Goal: Ask a question: Seek information or help from site administrators or community

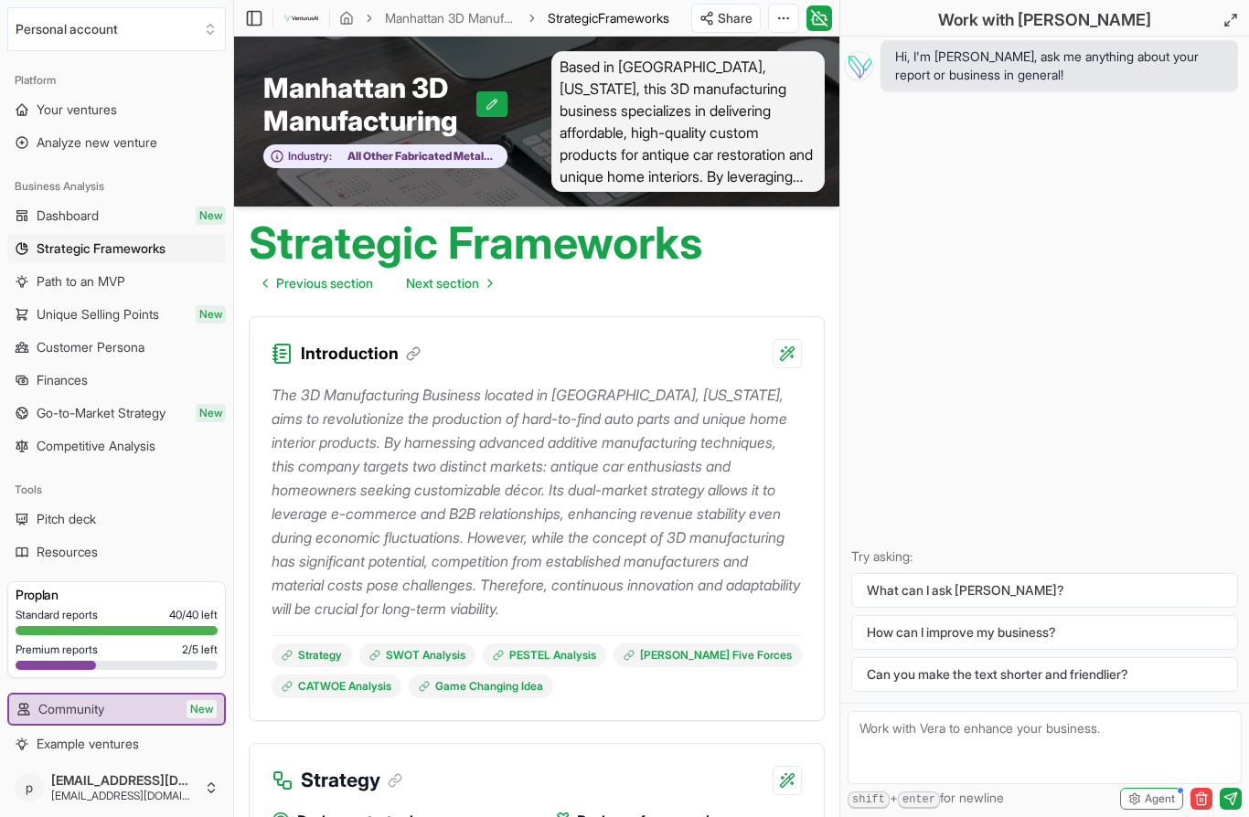
click at [949, 558] on p "Try asking:" at bounding box center [1044, 557] width 387 height 18
click at [936, 741] on textarea at bounding box center [1045, 747] width 394 height 73
click at [1060, 726] on textarea at bounding box center [1045, 747] width 394 height 73
type textarea "How does this plan fit into American manufacturing grant"
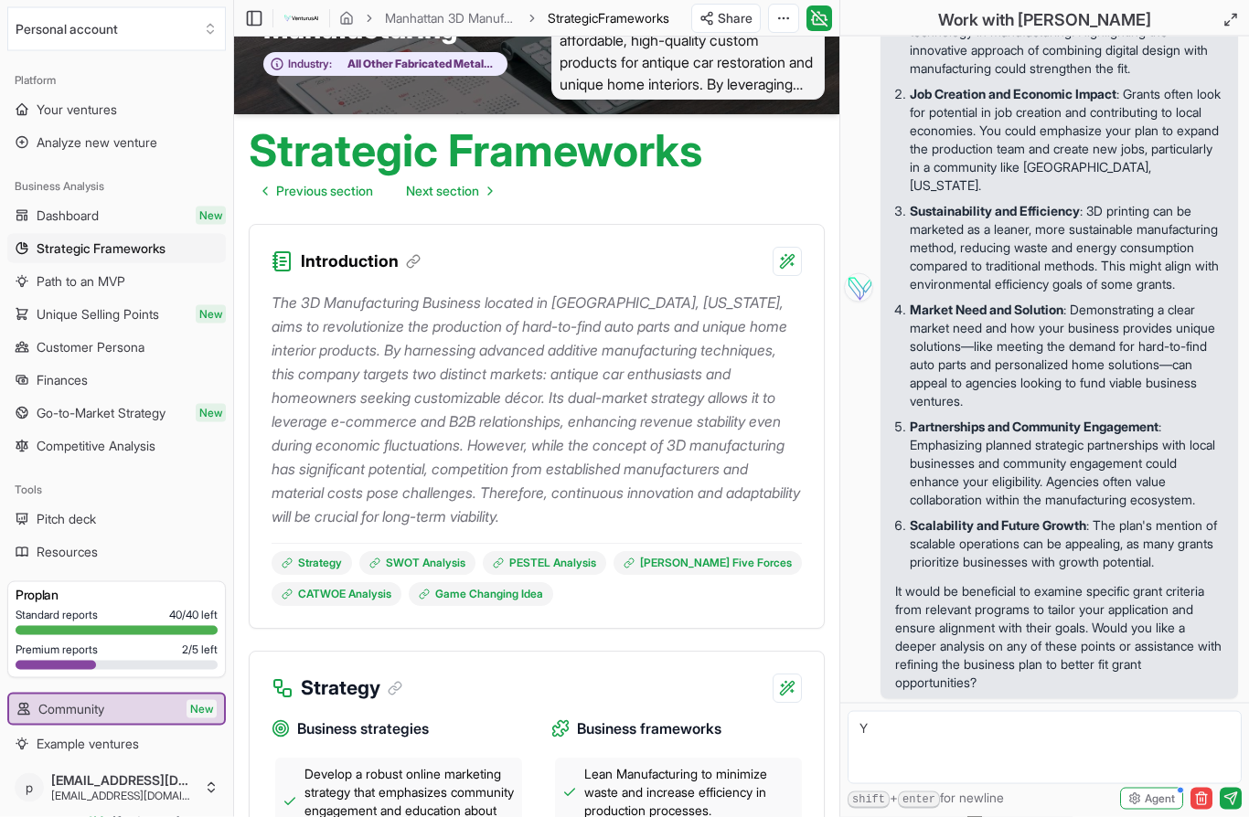
scroll to position [92, 0]
type textarea "Yes"
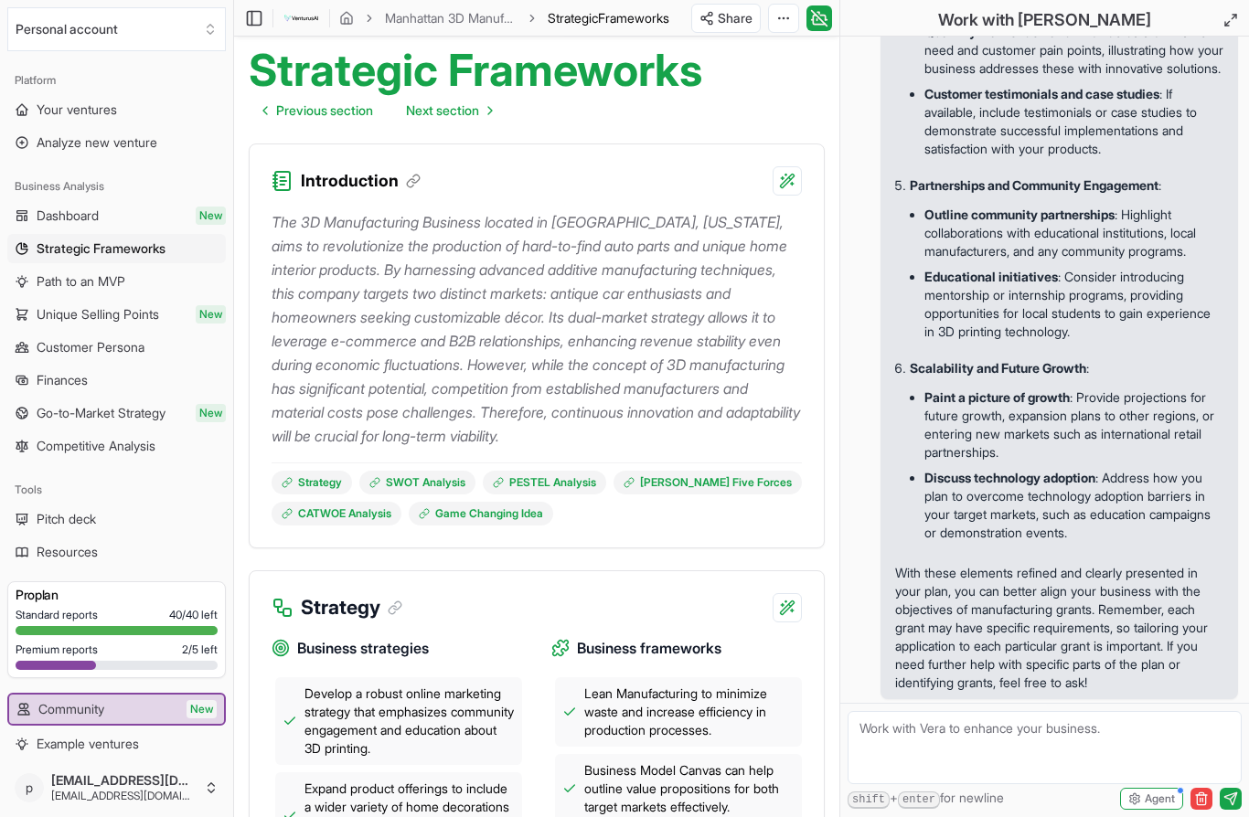
scroll to position [170, 0]
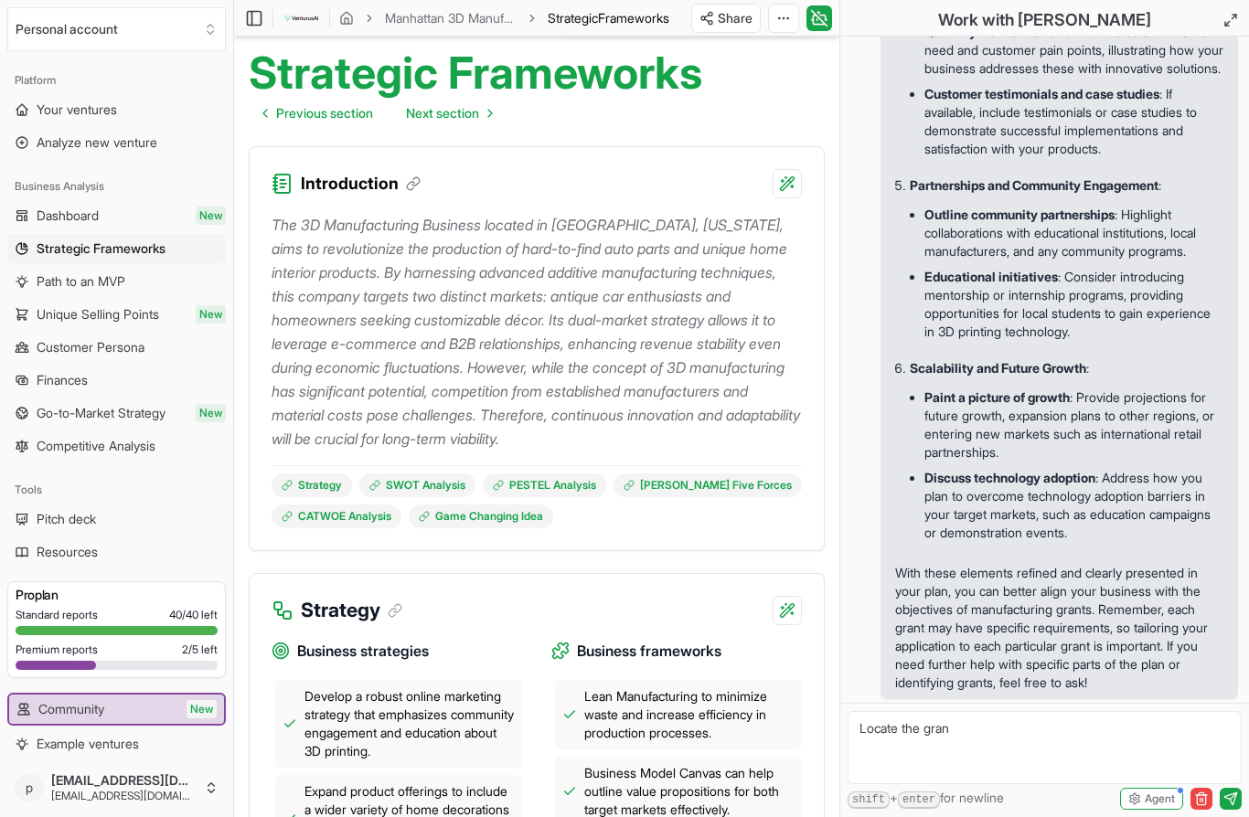
type textarea "Locate the grant"
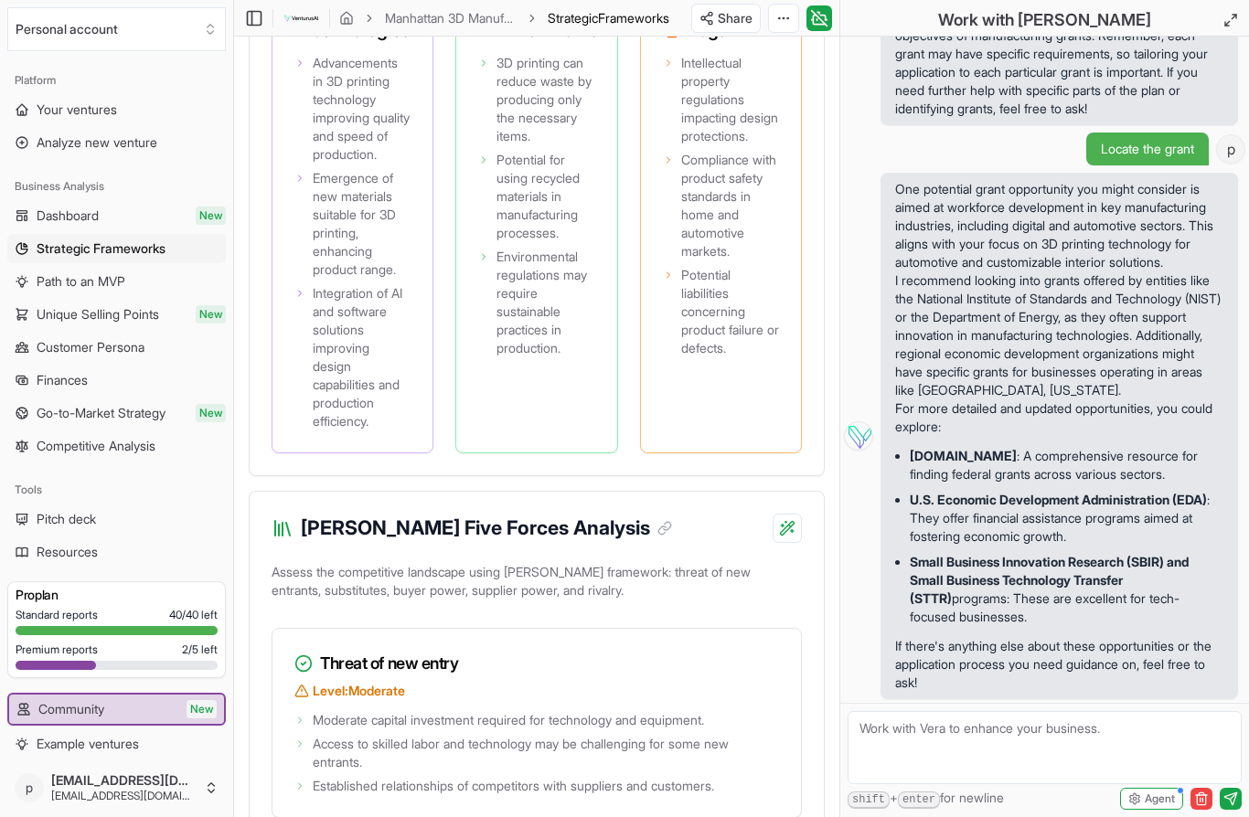
scroll to position [2779, 0]
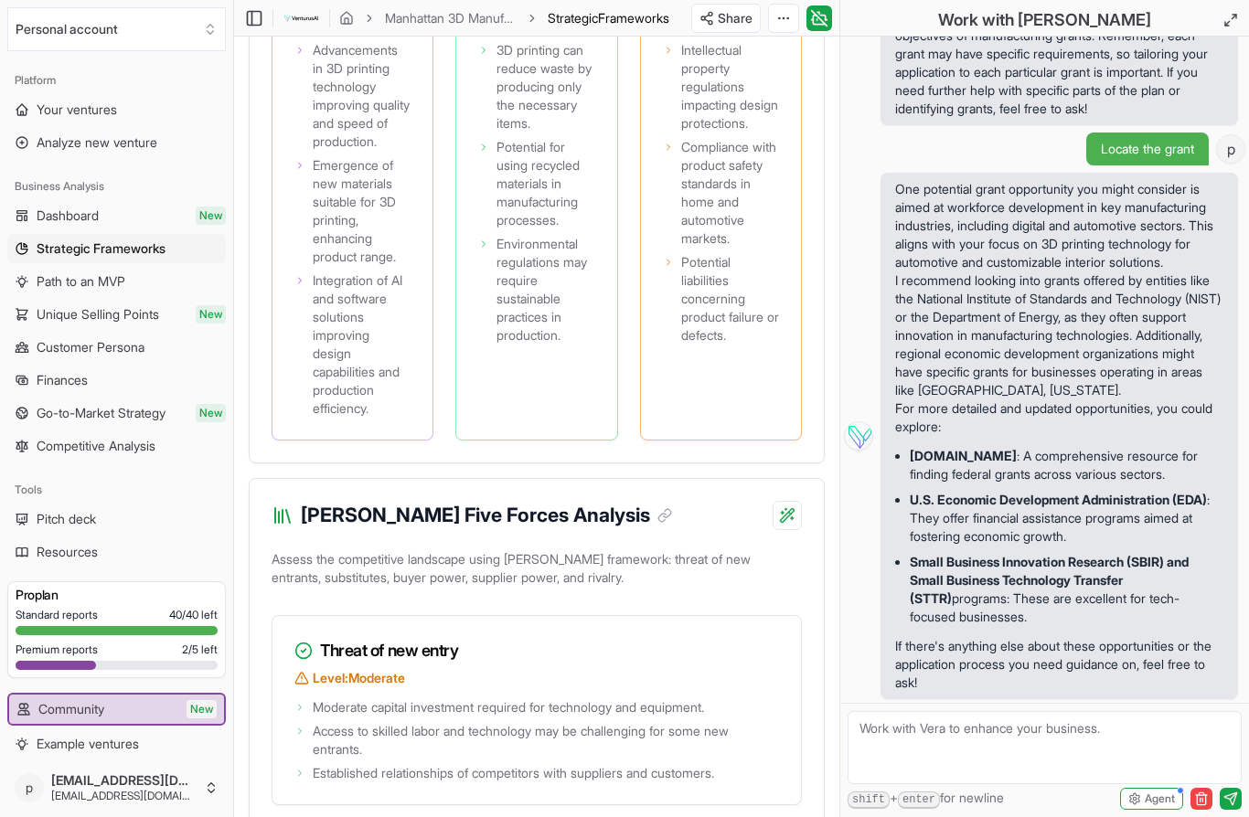
click at [215, 715] on span "New" at bounding box center [202, 709] width 30 height 18
click at [209, 715] on span "New" at bounding box center [202, 709] width 30 height 18
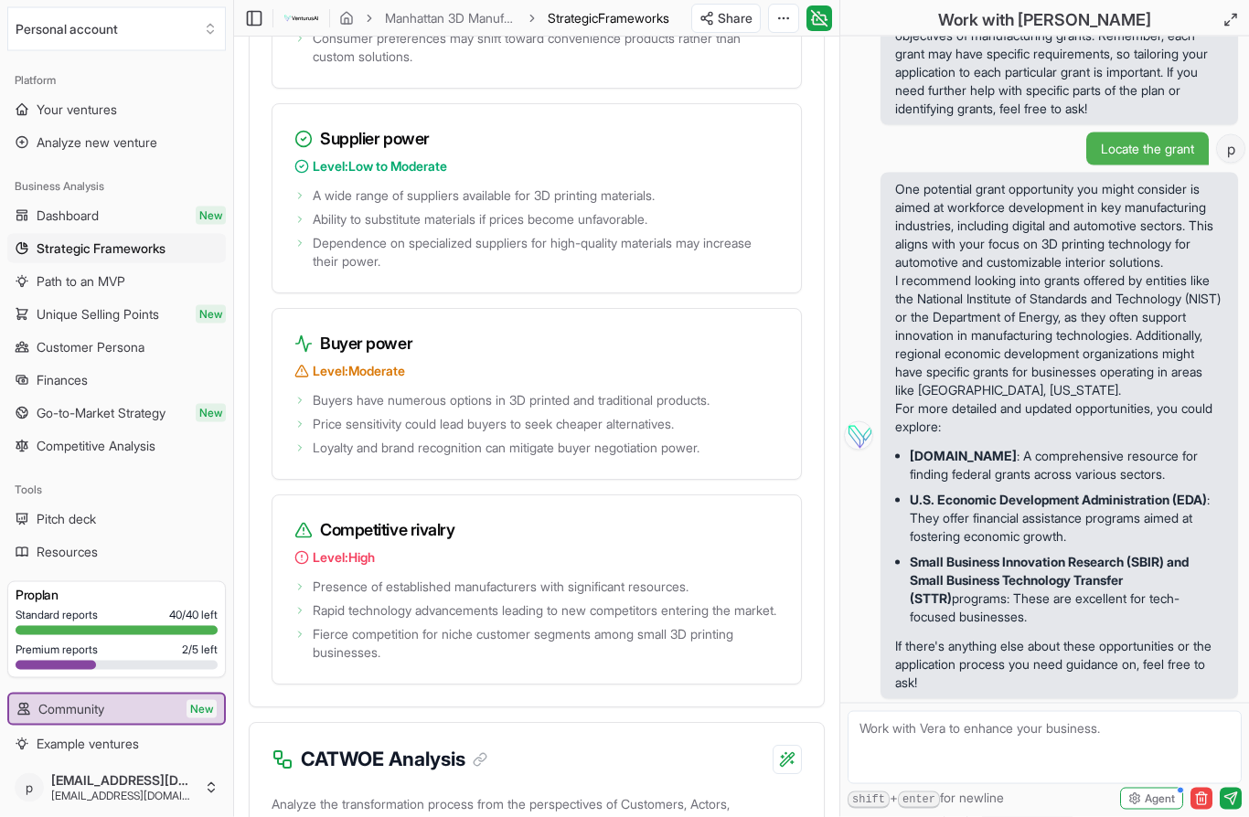
click at [906, 741] on textarea at bounding box center [1045, 747] width 394 height 73
click at [976, 756] on textarea at bounding box center [1045, 747] width 394 height 73
click at [965, 736] on textarea at bounding box center [1045, 747] width 394 height 73
click at [983, 761] on textarea at bounding box center [1045, 747] width 394 height 73
click at [982, 760] on textarea at bounding box center [1045, 747] width 394 height 73
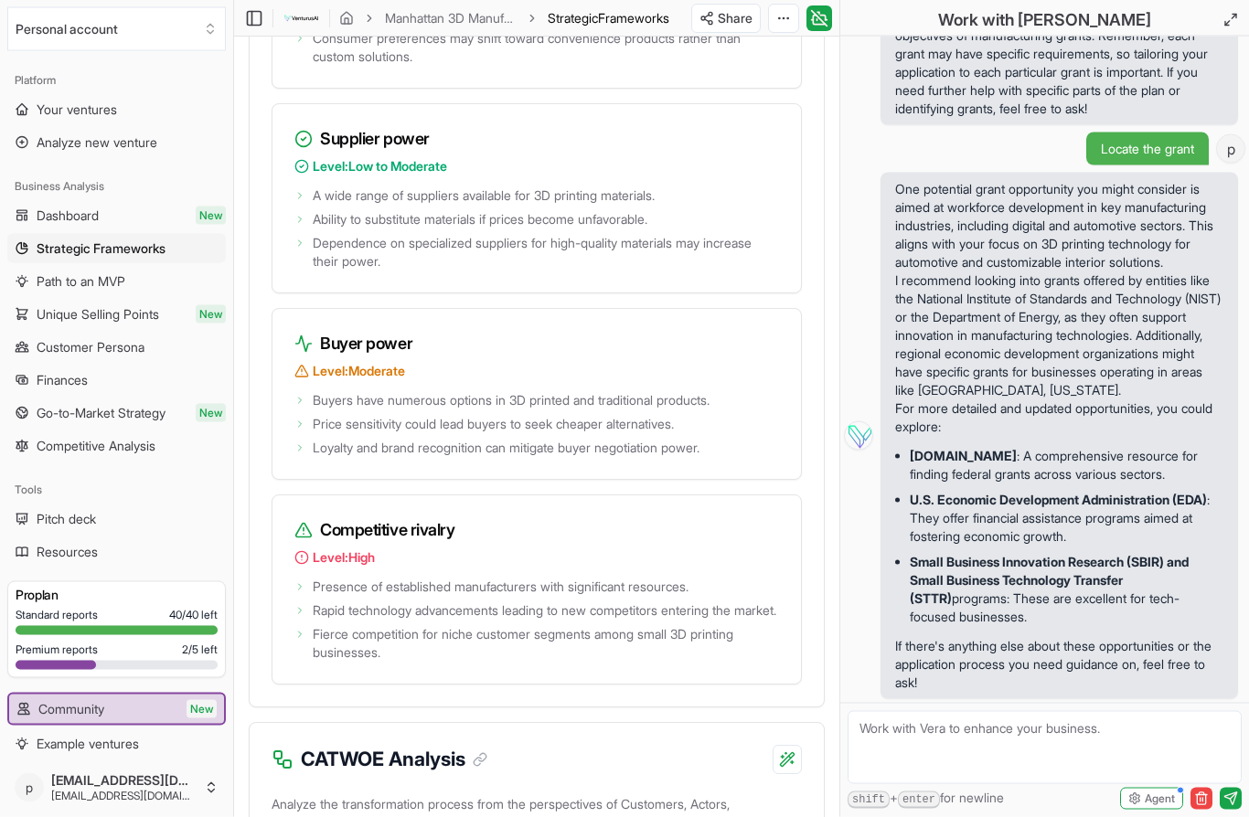
click at [884, 741] on textarea at bounding box center [1045, 747] width 394 height 73
click at [1044, 756] on textarea at bounding box center [1045, 747] width 394 height 73
click at [924, 745] on textarea at bounding box center [1045, 747] width 394 height 73
click at [948, 761] on textarea at bounding box center [1045, 747] width 394 height 73
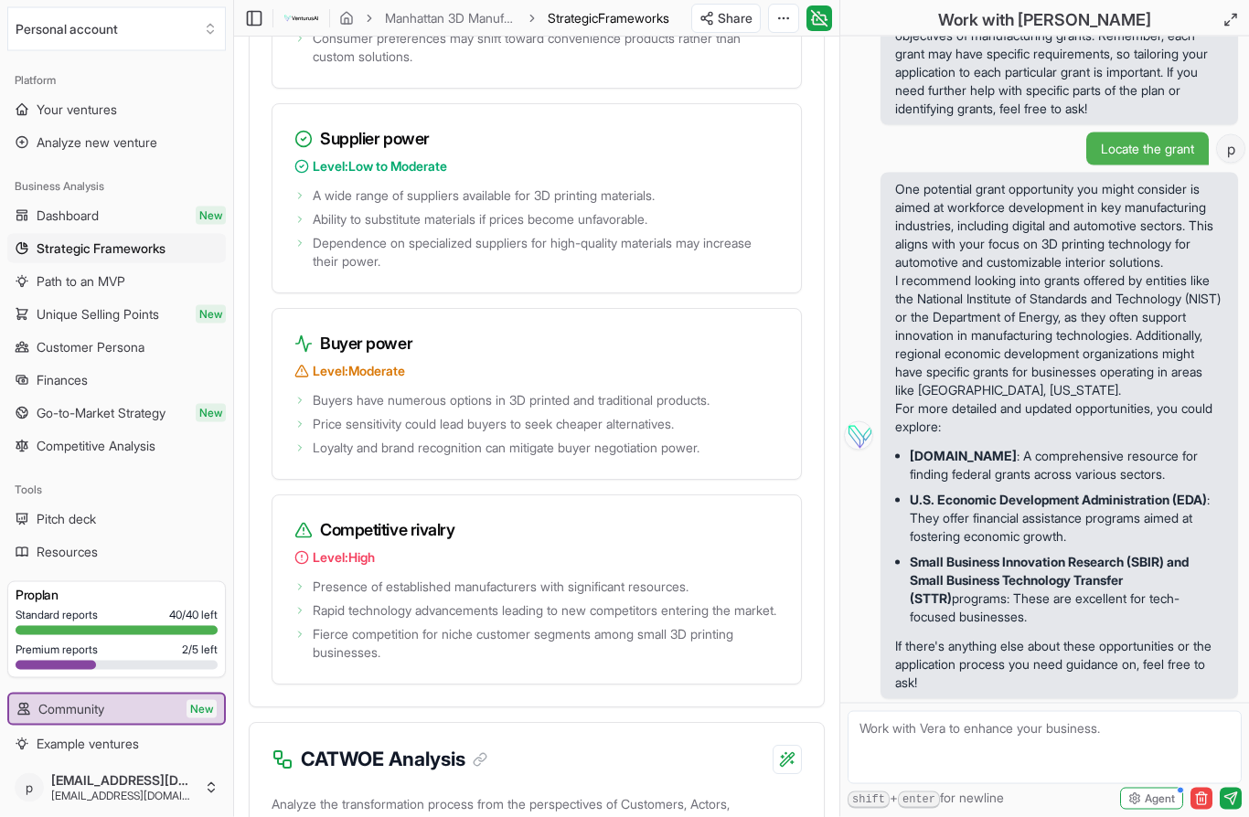
click at [929, 735] on textarea at bounding box center [1045, 747] width 394 height 73
click at [959, 769] on textarea at bounding box center [1045, 747] width 394 height 73
click at [627, 26] on span "Frameworks" at bounding box center [633, 18] width 71 height 16
click at [497, 25] on link "Manhattan 3D Manufacturing" at bounding box center [451, 18] width 132 height 18
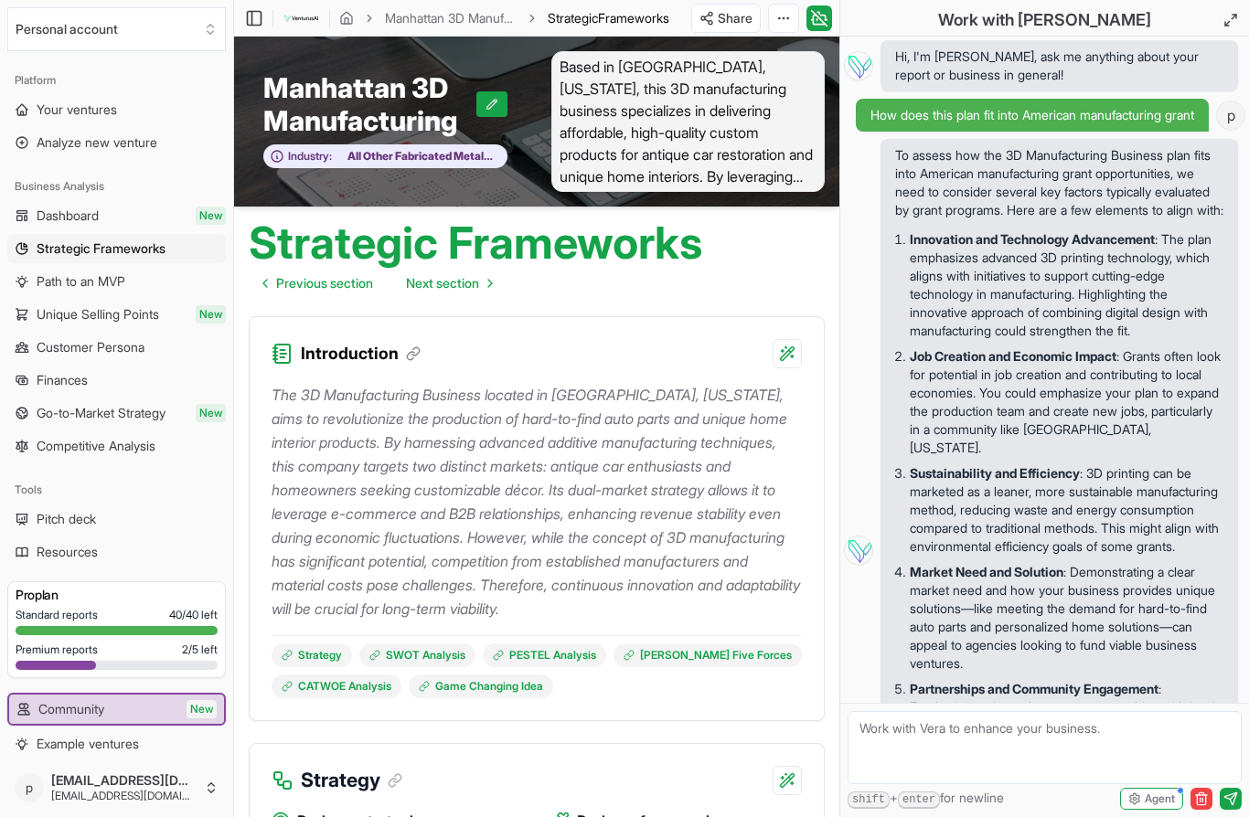
scroll to position [2431, 0]
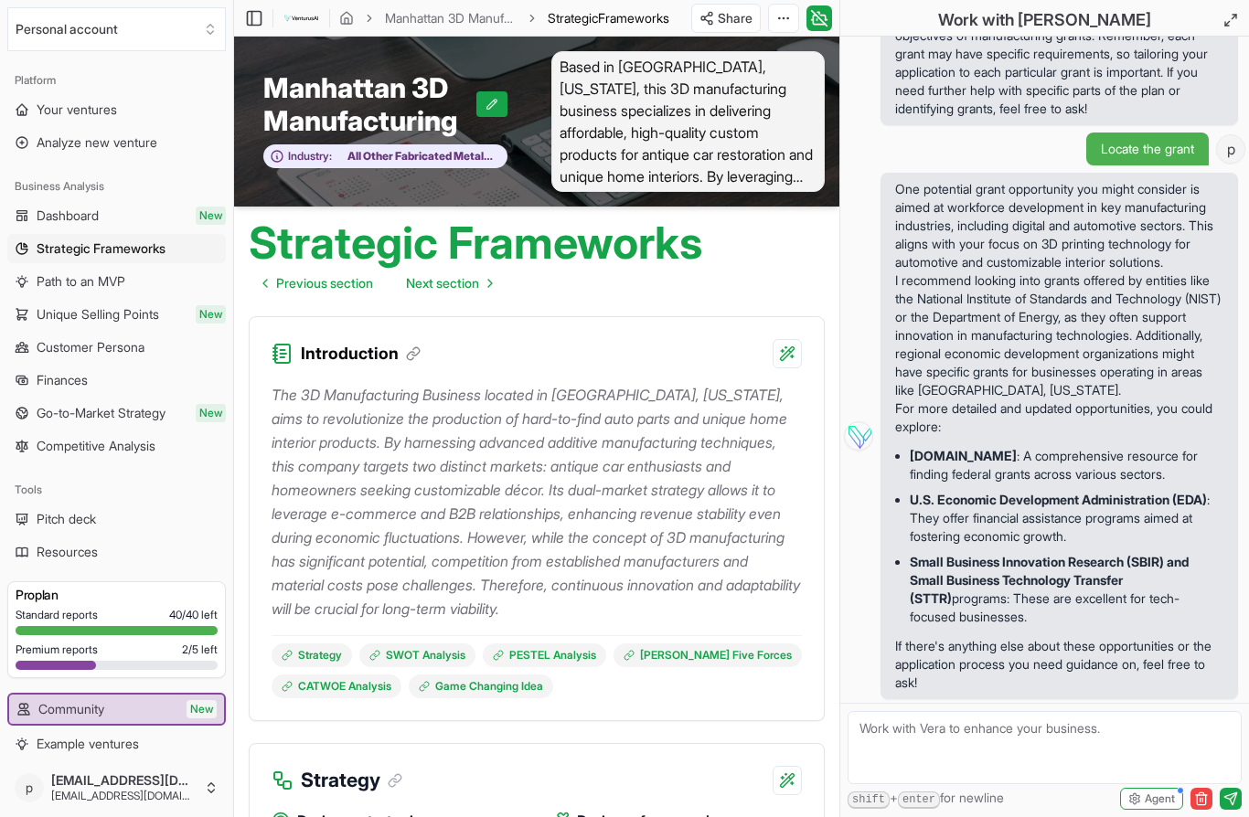
click at [933, 742] on textarea at bounding box center [1045, 747] width 394 height 73
type textarea "How would adding cancel to business affect it?"
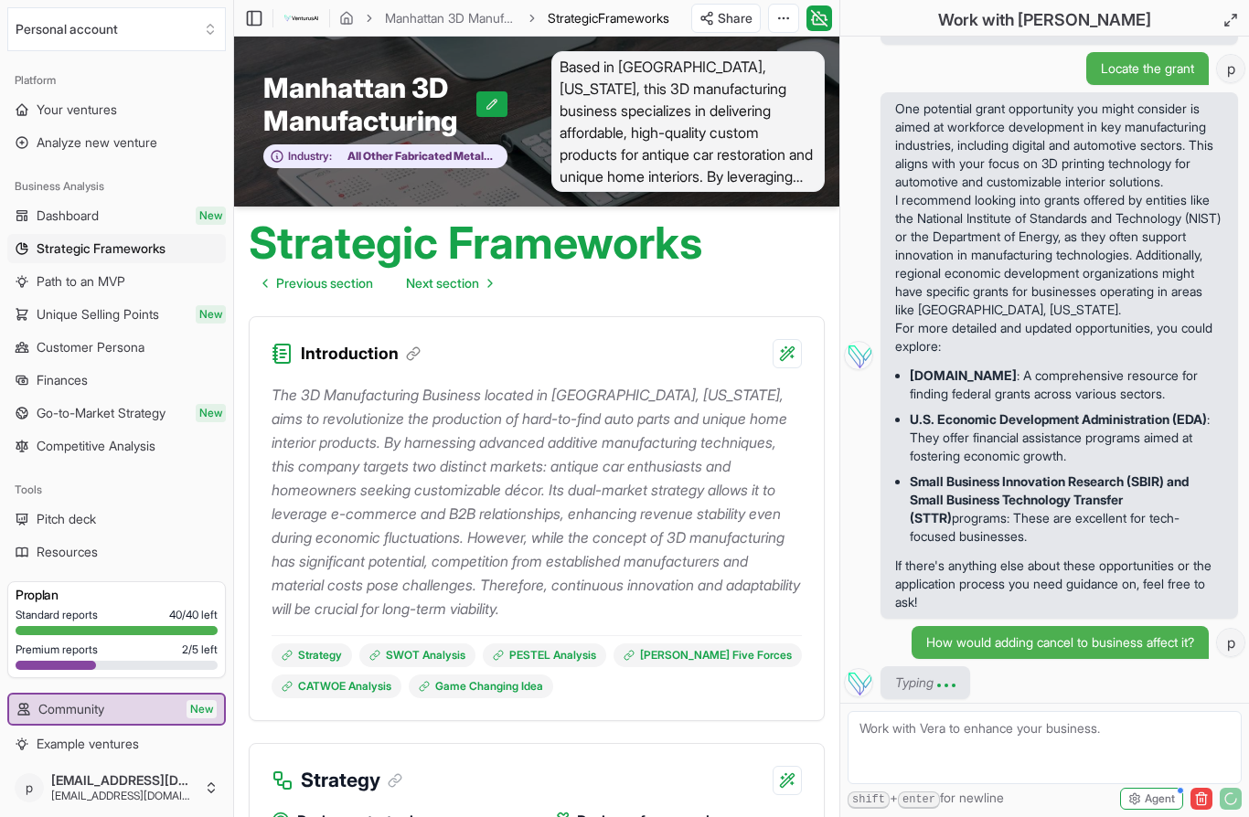
click at [990, 742] on textarea at bounding box center [1045, 747] width 394 height 73
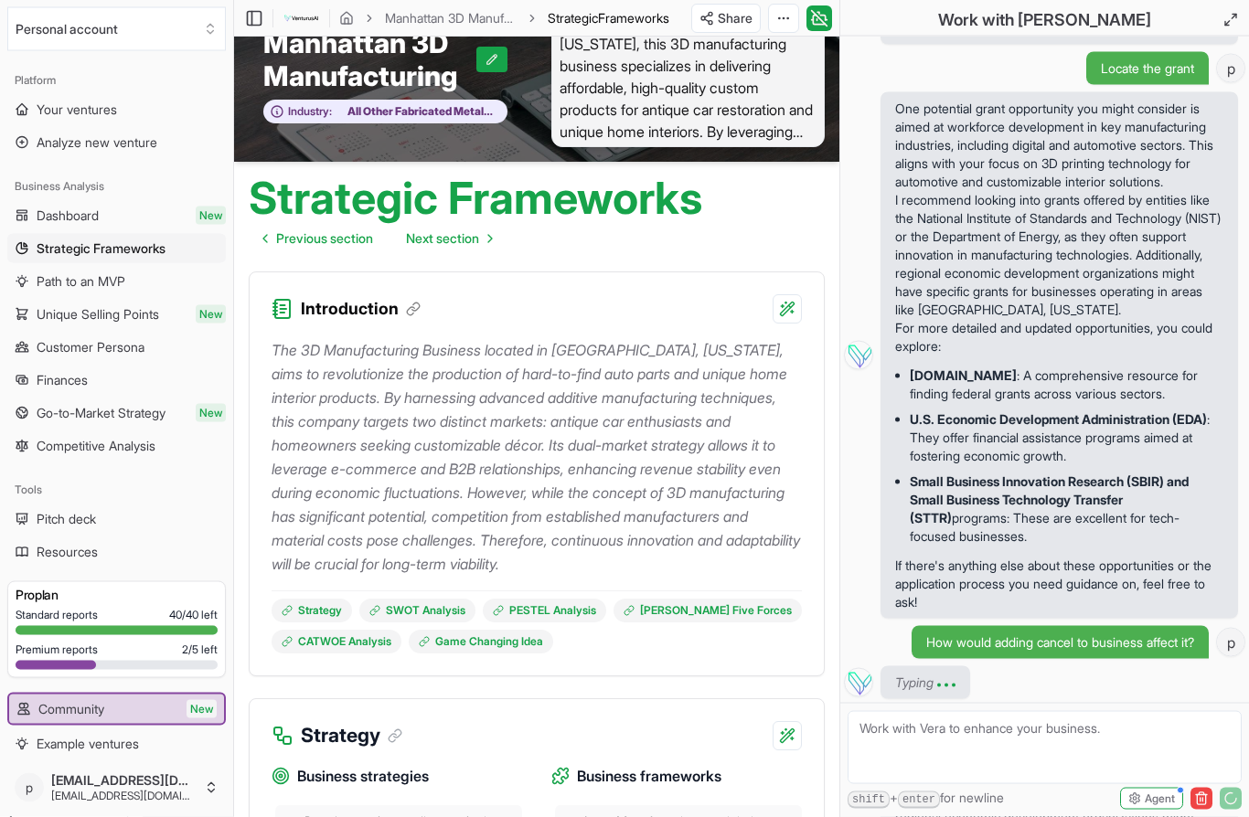
scroll to position [38, 0]
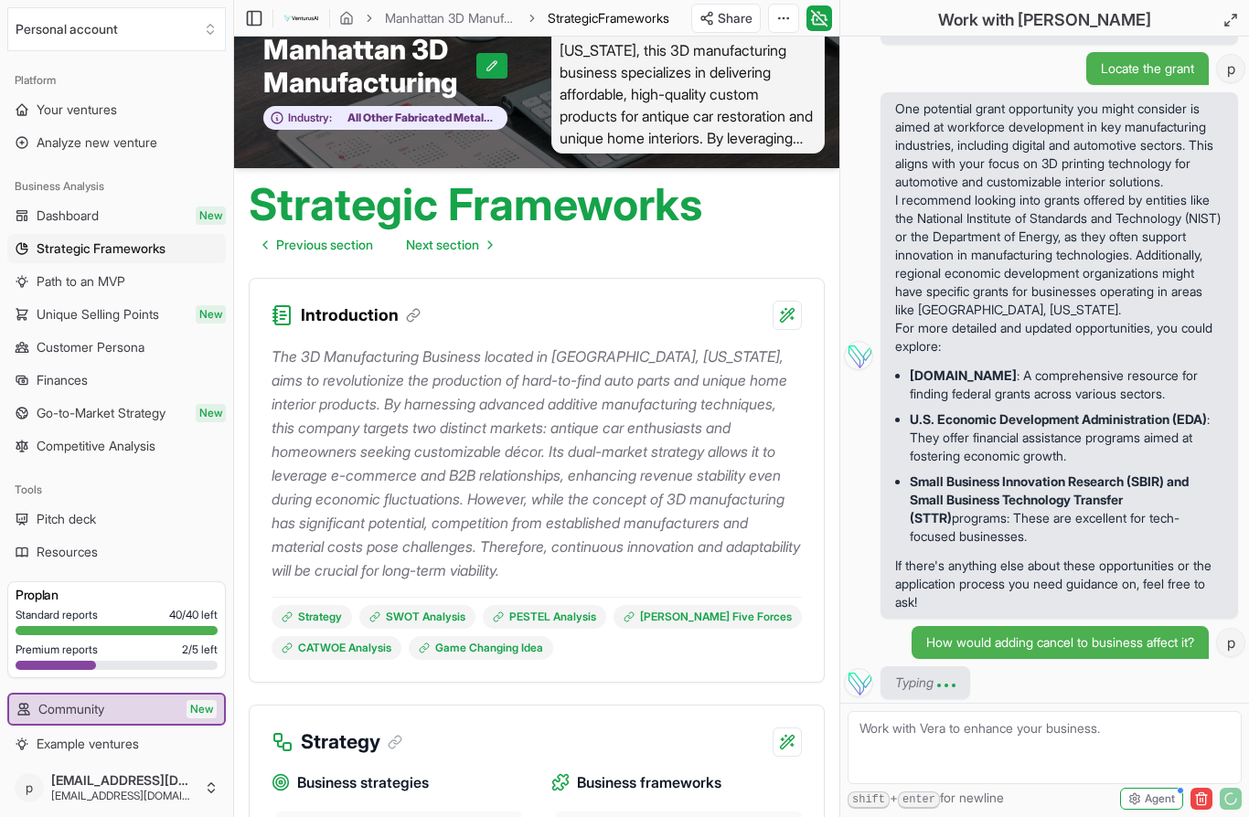
click at [1082, 650] on span "How would adding cancel to business affect it?" at bounding box center [1060, 643] width 268 height 18
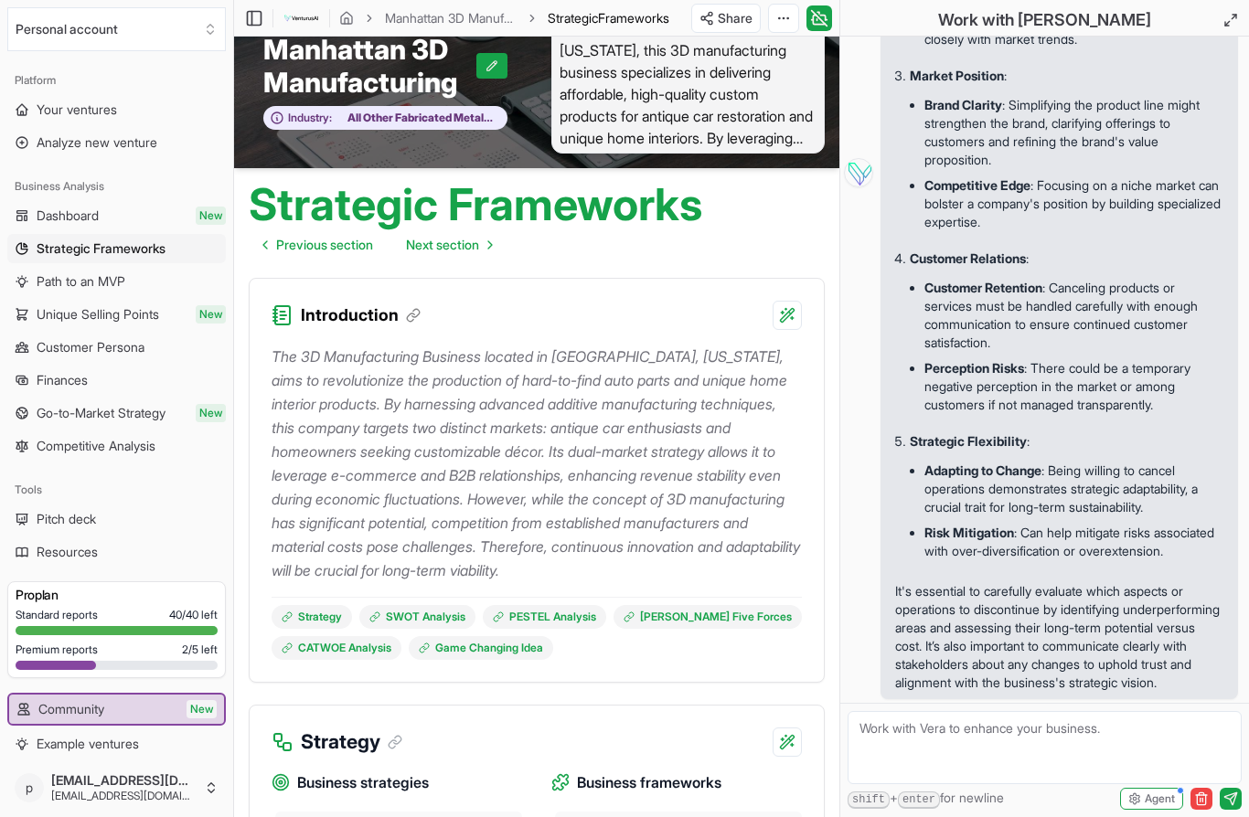
click at [995, 746] on textarea at bounding box center [1045, 747] width 394 height 73
click at [1045, 733] on textarea "How would admin CNC Manufacting affect it." at bounding box center [1045, 747] width 394 height 73
click at [1174, 735] on textarea "How would admin CNC Manufacturing affect it." at bounding box center [1045, 747] width 394 height 73
click at [962, 729] on textarea "How would admin CNC Manufacturing affect it." at bounding box center [1045, 747] width 394 height 73
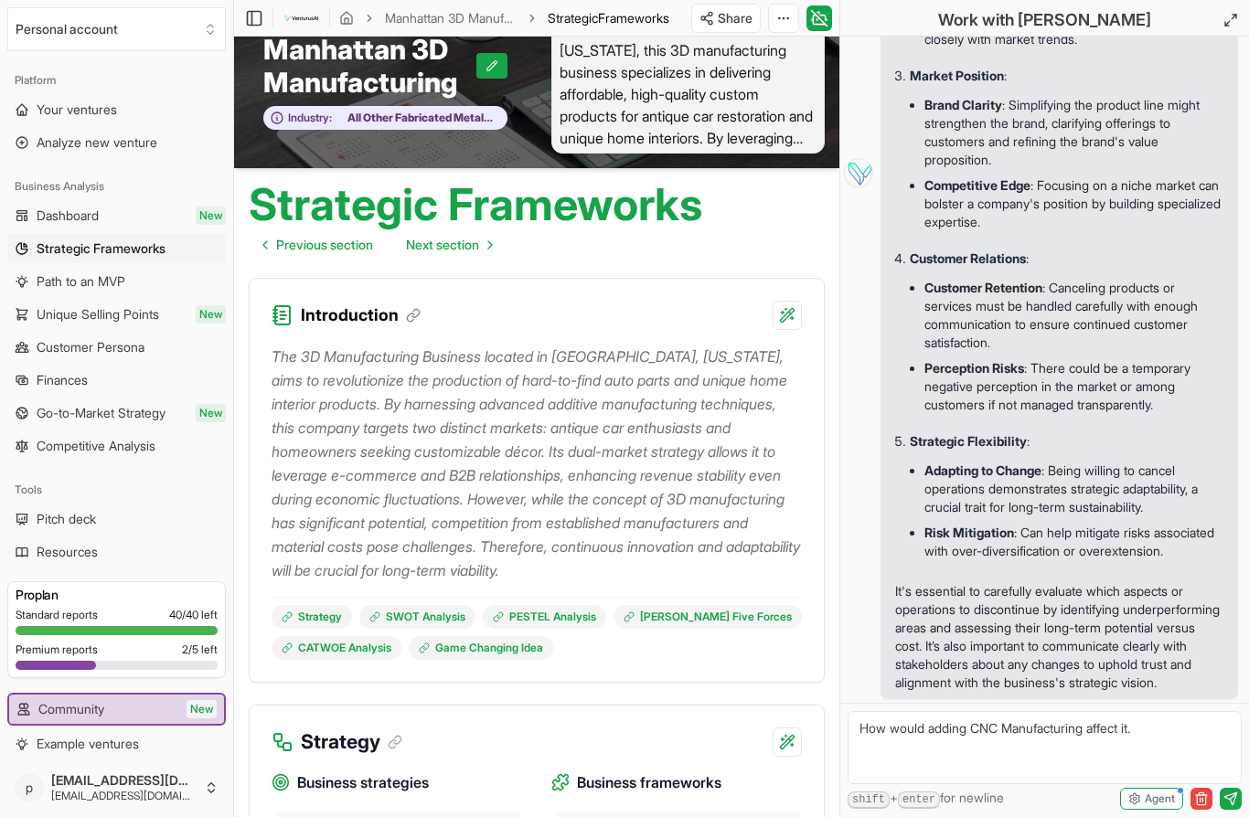
type textarea "How would adding CNC Manufacturing affect it."
click at [1175, 737] on textarea "How would adding CNC Manufacturing affect it." at bounding box center [1045, 747] width 394 height 73
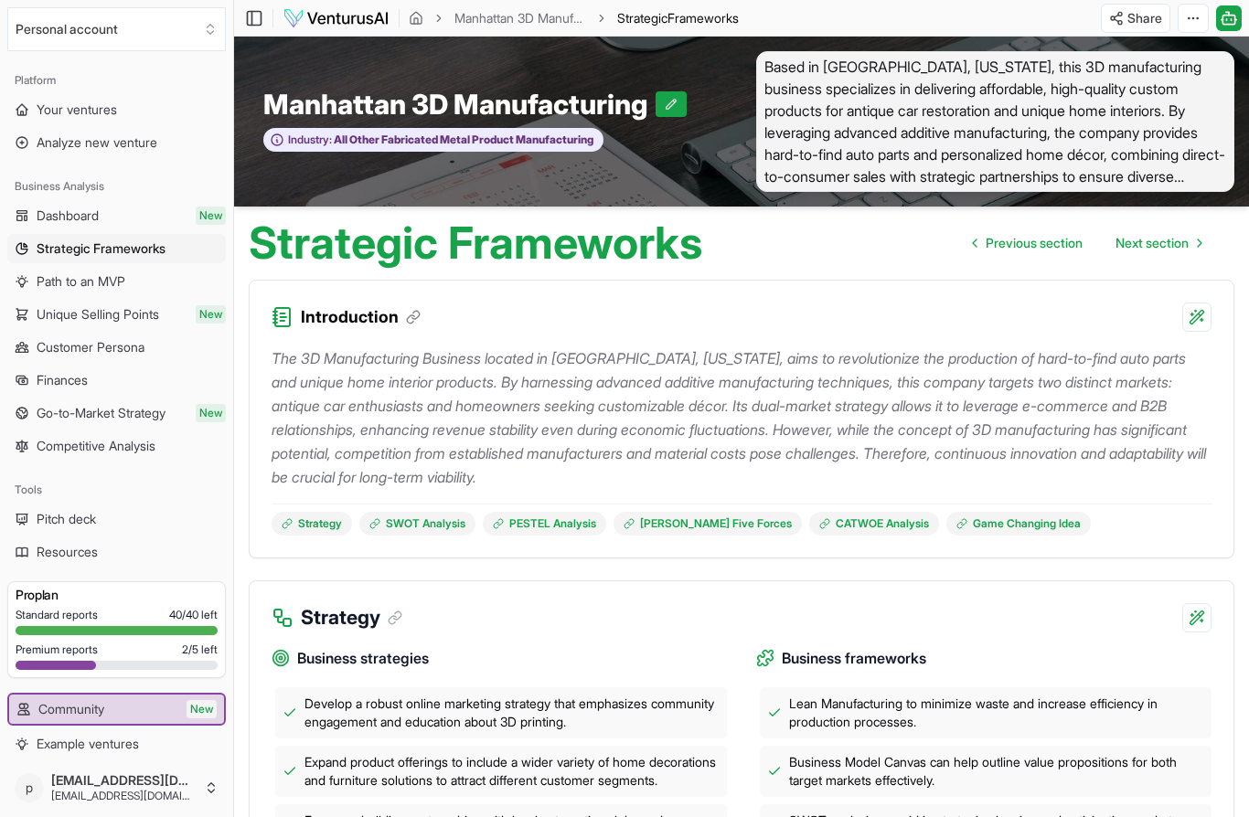
scroll to position [5284, 0]
